Goal: Transaction & Acquisition: Download file/media

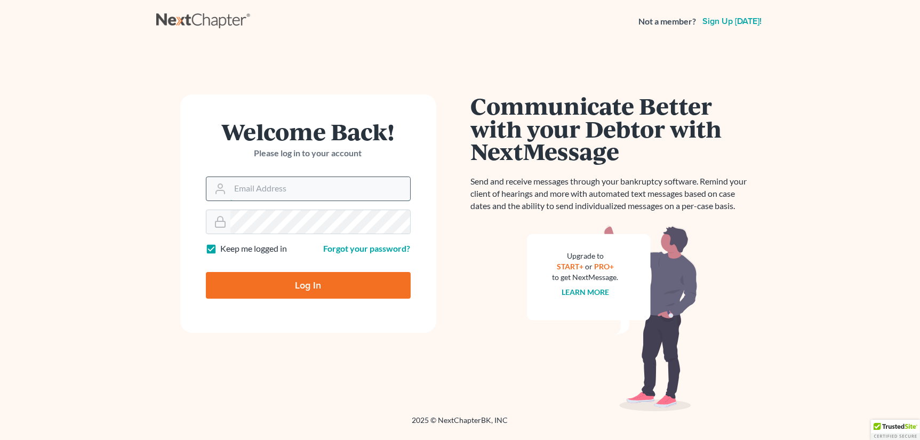
click at [247, 191] on input "Email Address" at bounding box center [320, 188] width 180 height 23
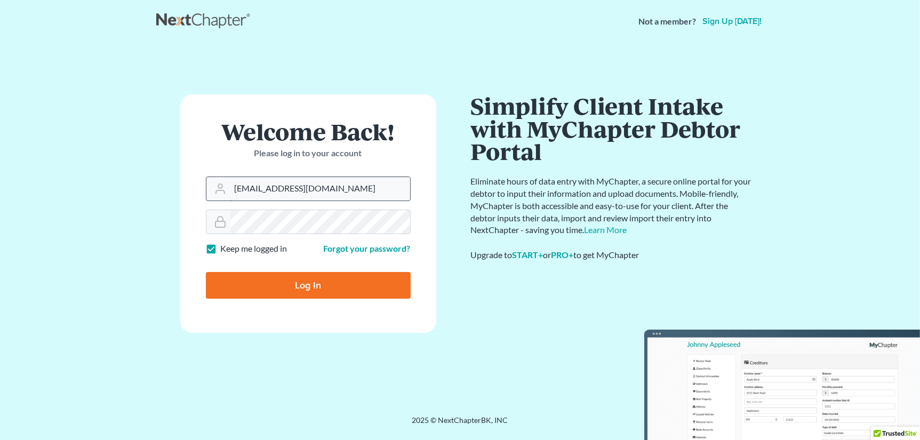
type input "[EMAIL_ADDRESS][DOMAIN_NAME]"
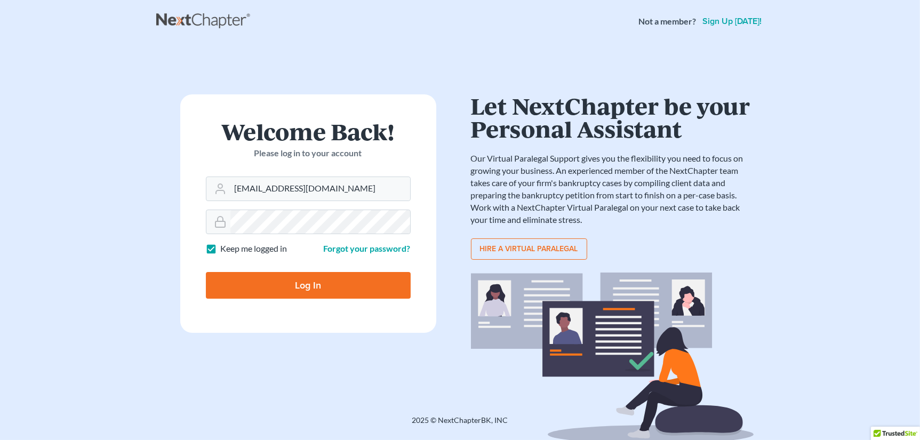
click at [301, 282] on input "Log In" at bounding box center [308, 285] width 205 height 27
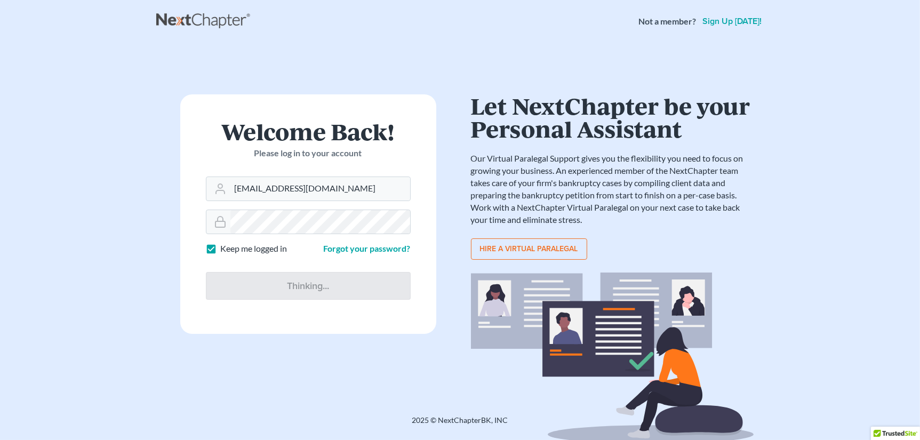
type input "Thinking..."
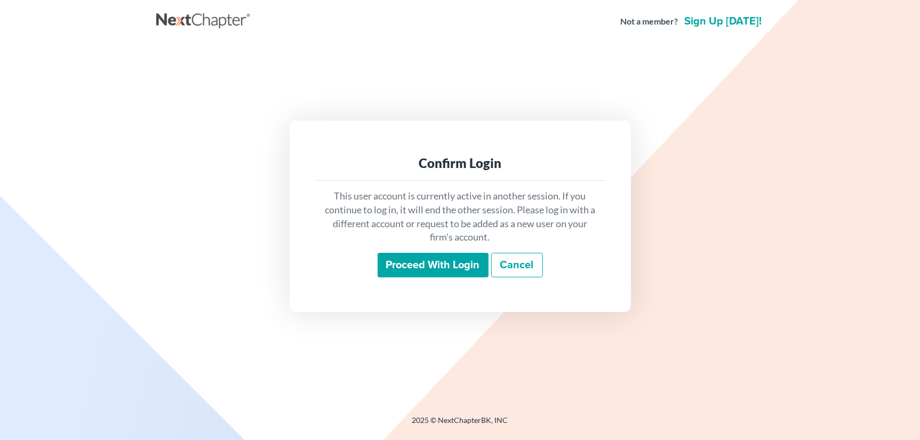
click at [446, 265] on input "Proceed with login" at bounding box center [433, 265] width 111 height 25
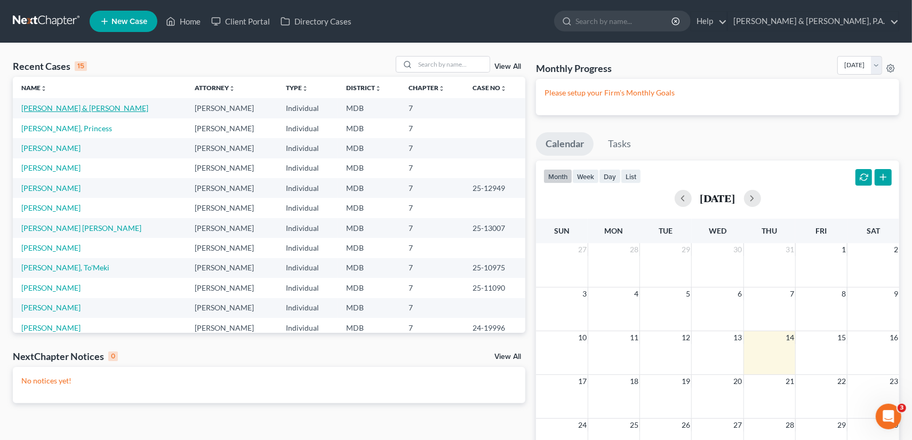
click at [97, 108] on link "[PERSON_NAME] & [PERSON_NAME]" at bounding box center [84, 107] width 127 height 9
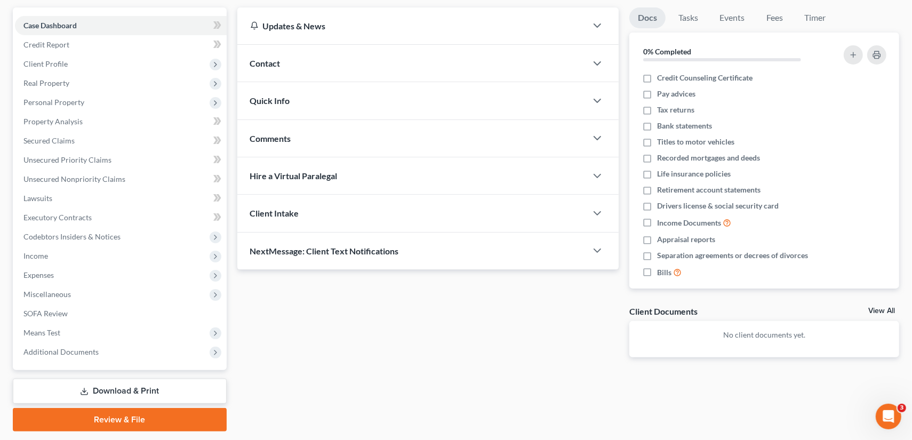
scroll to position [125, 0]
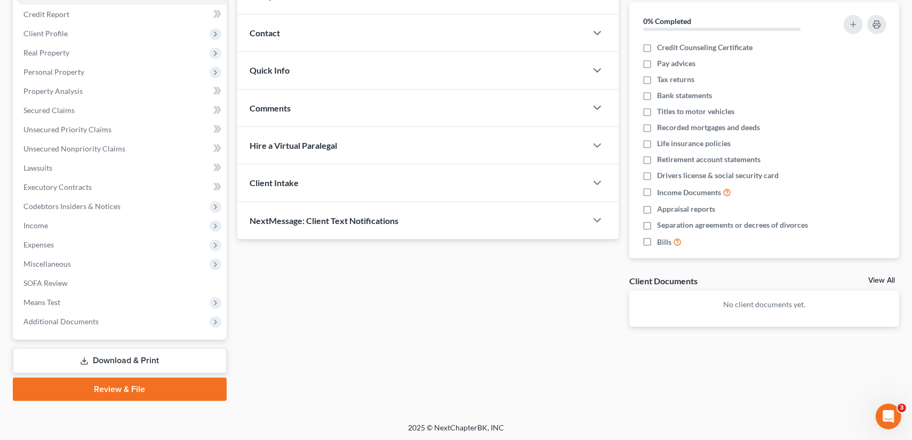
click at [108, 361] on link "Download & Print" at bounding box center [120, 360] width 214 height 25
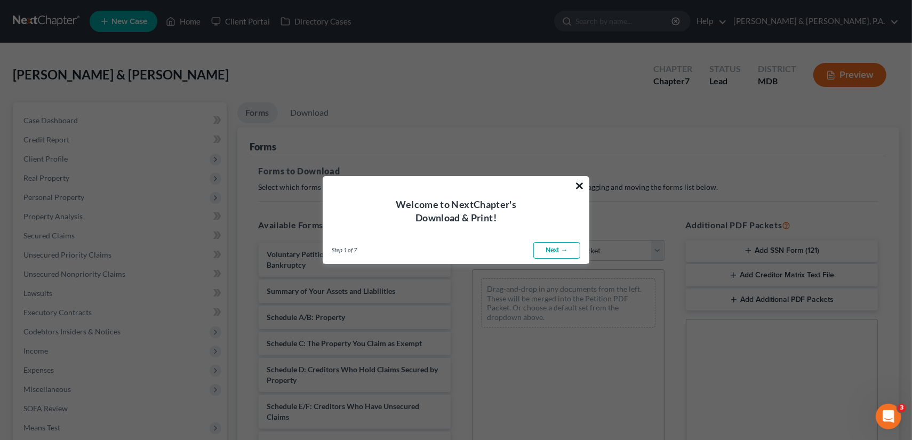
click at [577, 182] on button "×" at bounding box center [579, 185] width 10 height 17
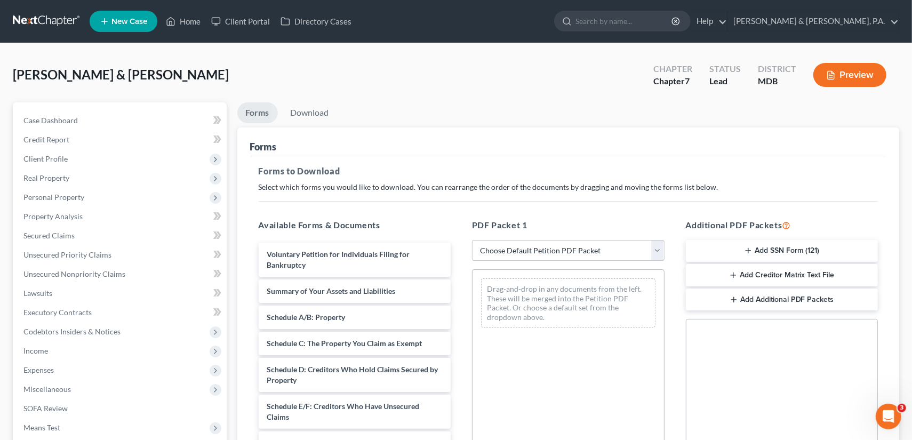
click at [654, 246] on select "Choose Default Petition PDF Packet Complete Bankruptcy Petition (all forms and …" at bounding box center [568, 250] width 193 height 21
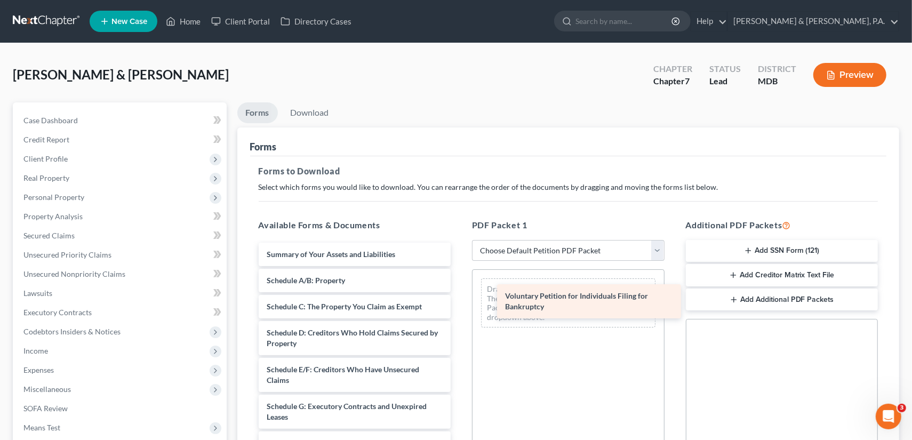
drag, startPoint x: 348, startPoint y: 246, endPoint x: 587, endPoint y: 289, distance: 242.2
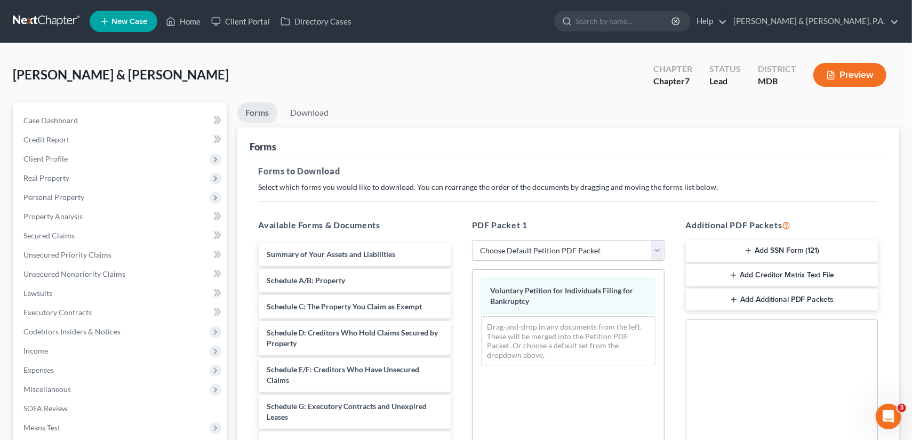
click at [788, 247] on button "Add SSN Form (121)" at bounding box center [782, 251] width 193 height 22
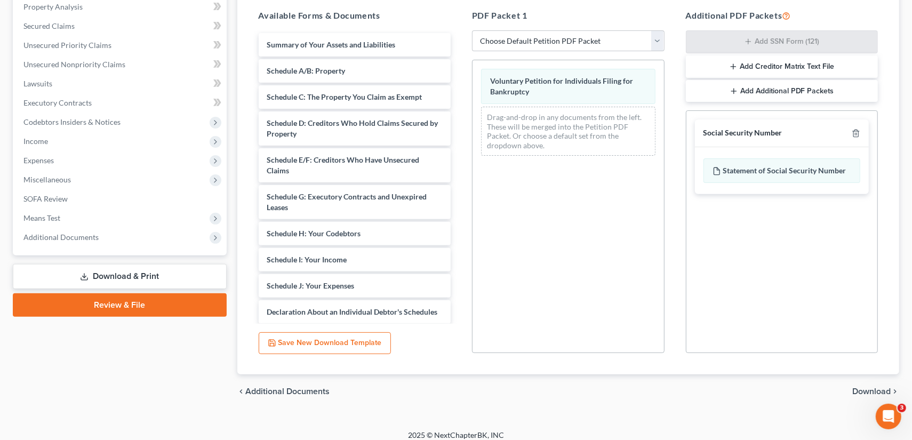
scroll to position [217, 0]
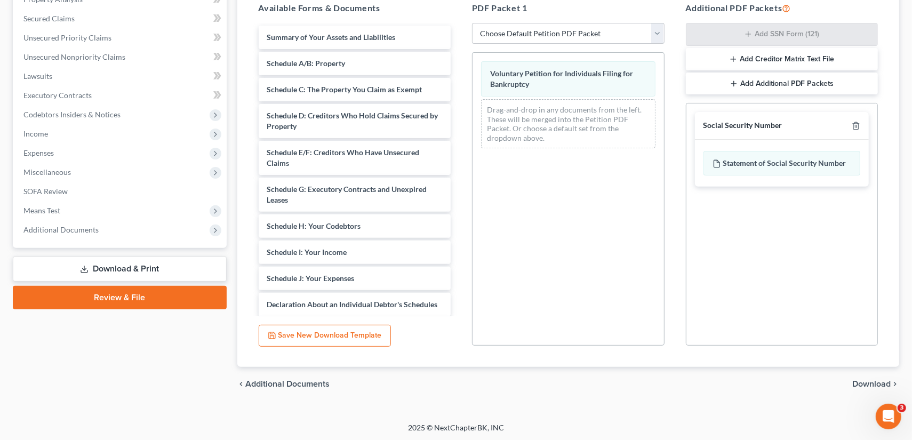
click at [873, 386] on span "Download" at bounding box center [871, 384] width 38 height 9
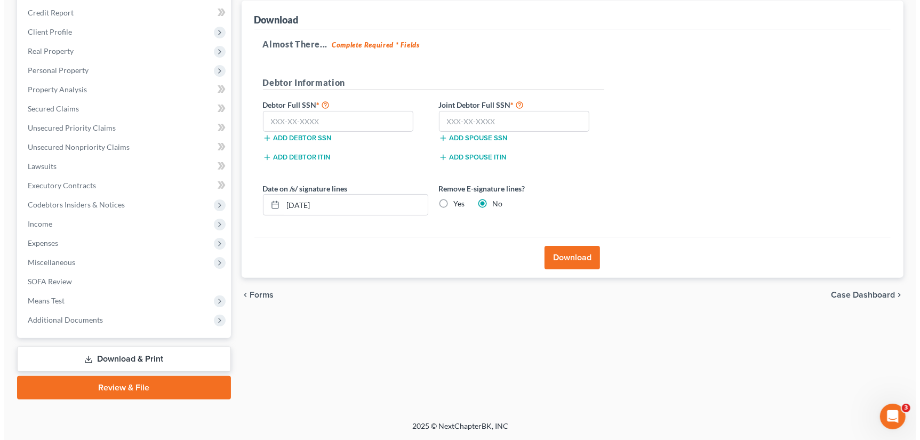
scroll to position [125, 0]
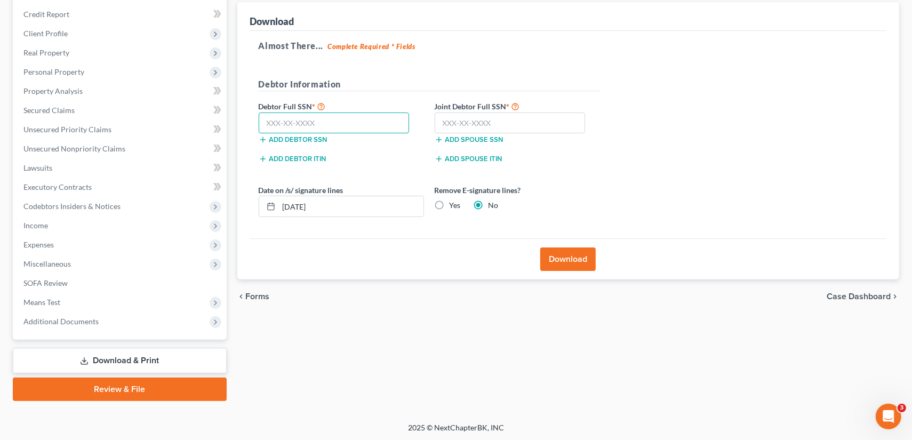
click at [289, 125] on input "text" at bounding box center [334, 123] width 151 height 21
click at [299, 121] on input "text" at bounding box center [334, 123] width 151 height 21
type input "219-21-4805"
click at [462, 115] on input "text" at bounding box center [510, 123] width 151 height 21
click at [444, 118] on input "text" at bounding box center [510, 123] width 151 height 21
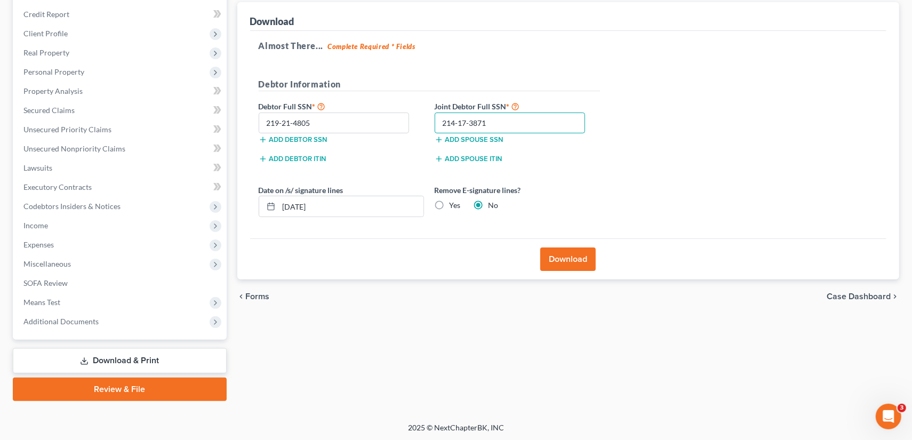
type input "214-17-3871"
click at [450, 207] on label "Yes" at bounding box center [455, 205] width 11 height 11
click at [454, 207] on input "Yes" at bounding box center [457, 203] width 7 height 7
radio input "true"
radio input "false"
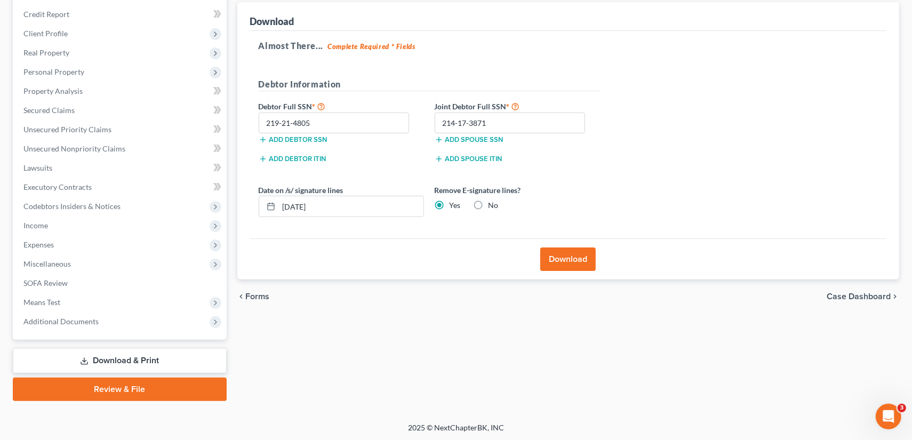
click at [567, 258] on button "Download" at bounding box center [567, 258] width 55 height 23
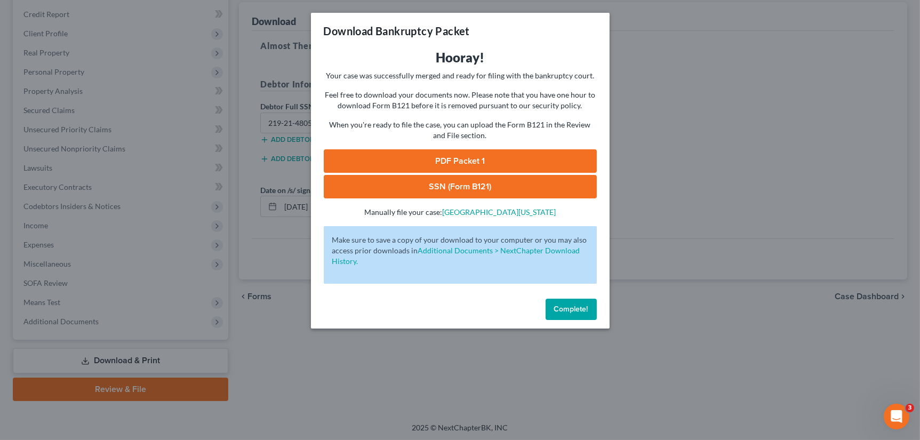
click at [462, 163] on link "PDF Packet 1" at bounding box center [460, 160] width 273 height 23
click at [443, 188] on link "SSN (Form B121)" at bounding box center [460, 186] width 273 height 23
